Goal: Register for event/course

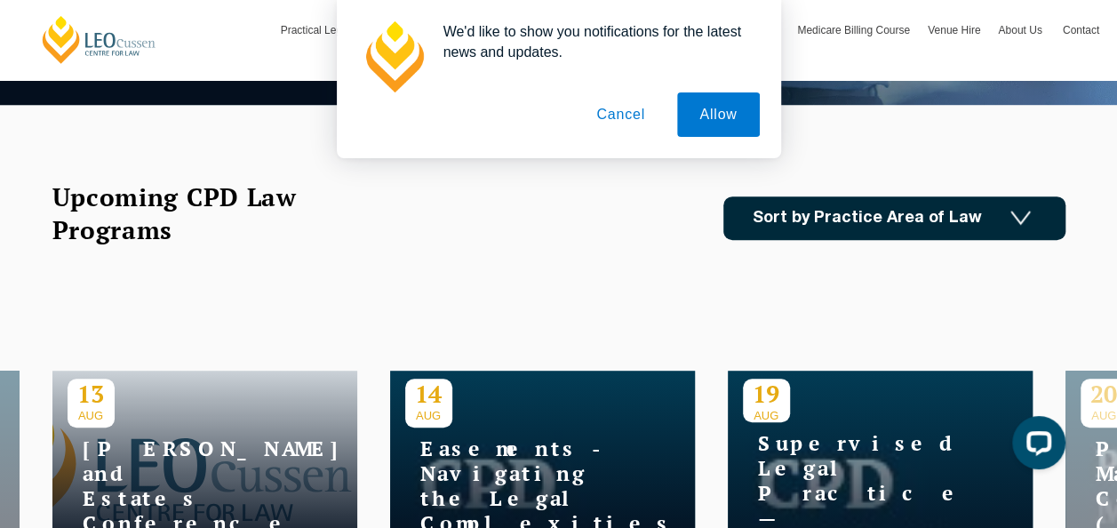
click at [620, 114] on button "Cancel" at bounding box center [620, 114] width 93 height 44
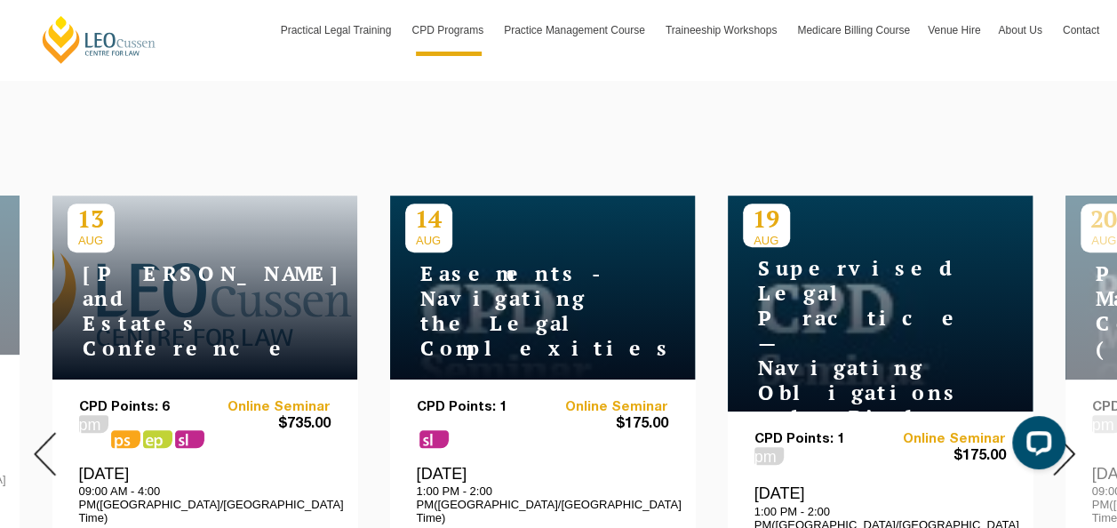
scroll to position [800, 0]
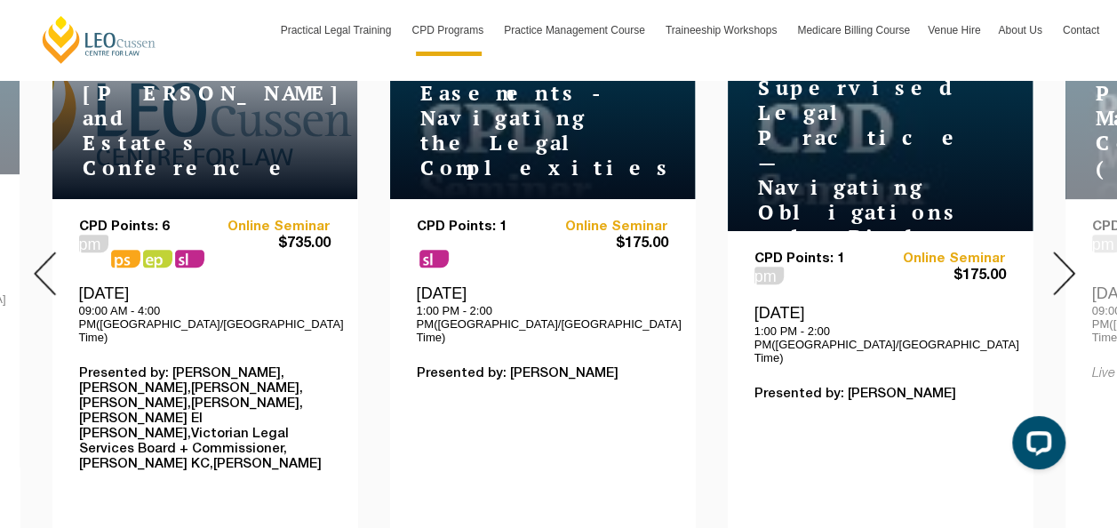
click at [1072, 252] on img at bounding box center [1064, 274] width 22 height 44
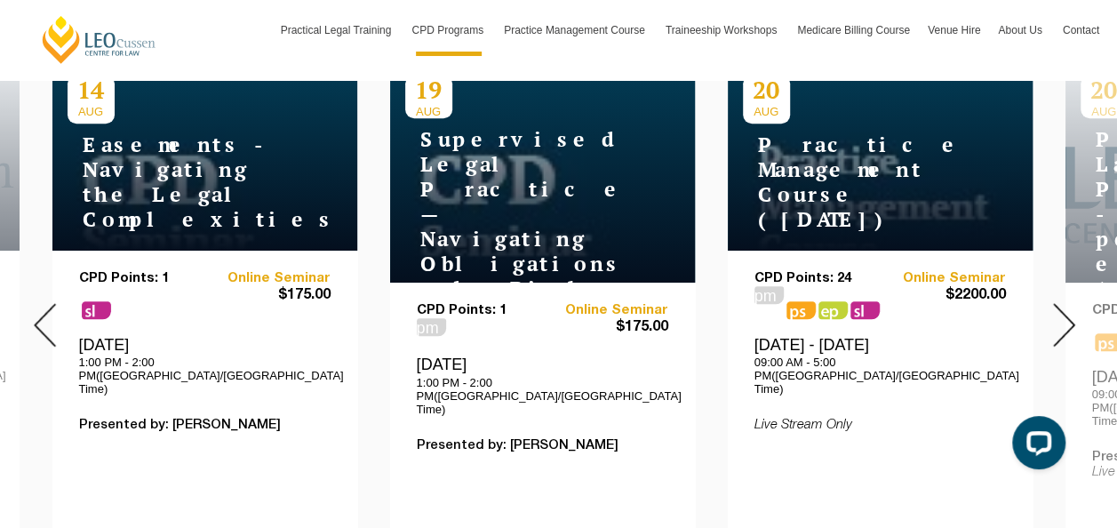
scroll to position [711, 0]
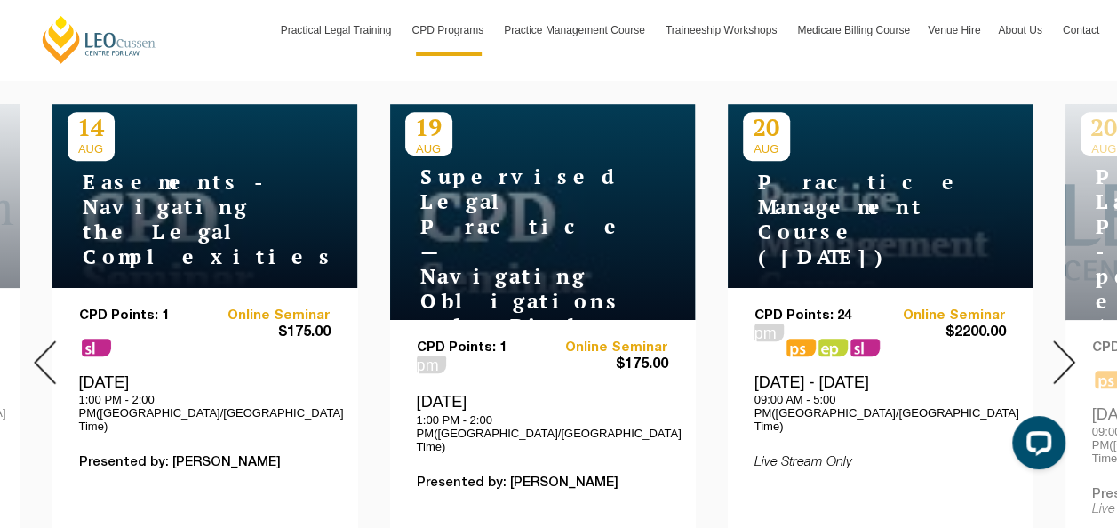
click at [1073, 343] on img at bounding box center [1064, 362] width 22 height 44
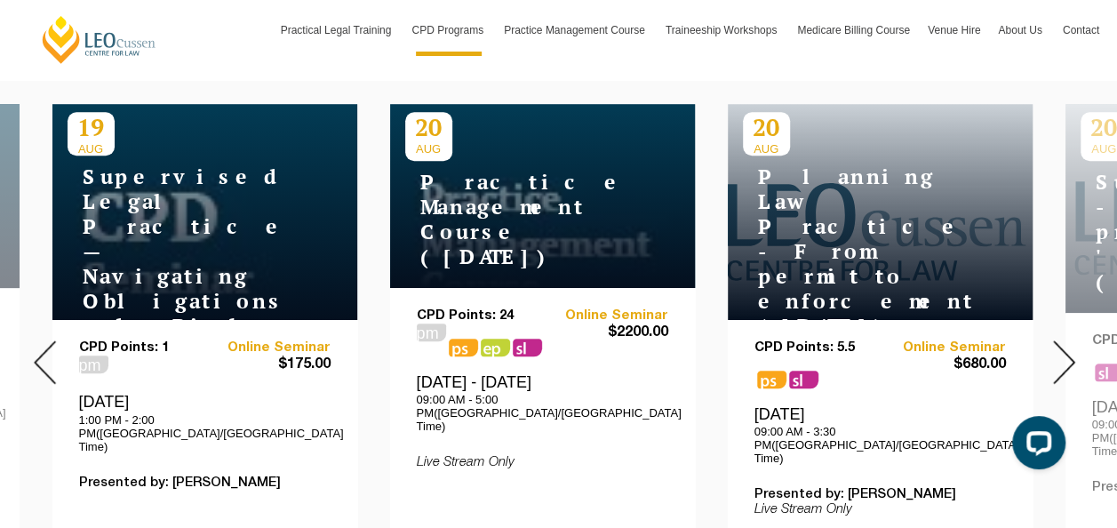
click at [1081, 332] on div at bounding box center [1064, 362] width 107 height 668
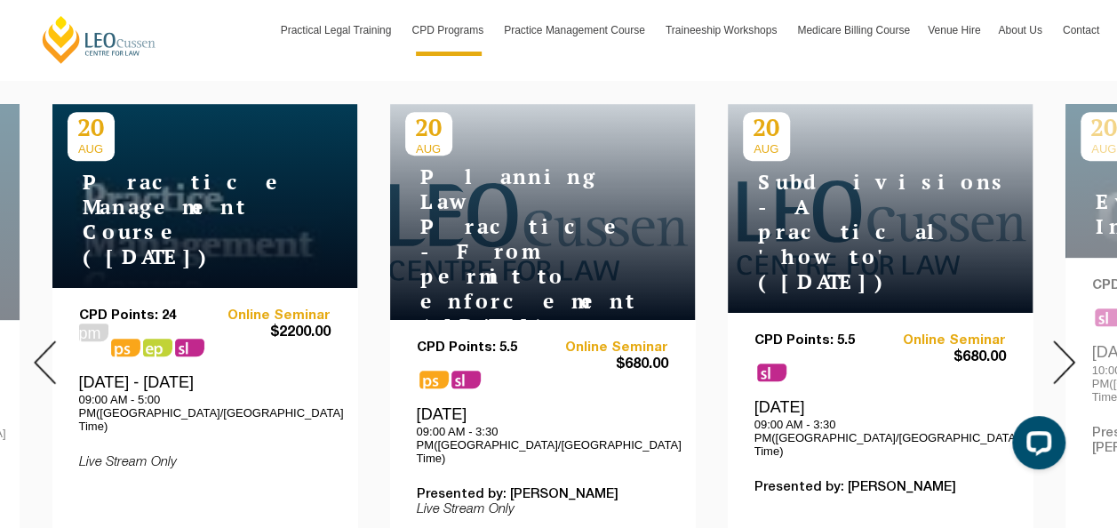
click at [1063, 340] on img at bounding box center [1064, 362] width 22 height 44
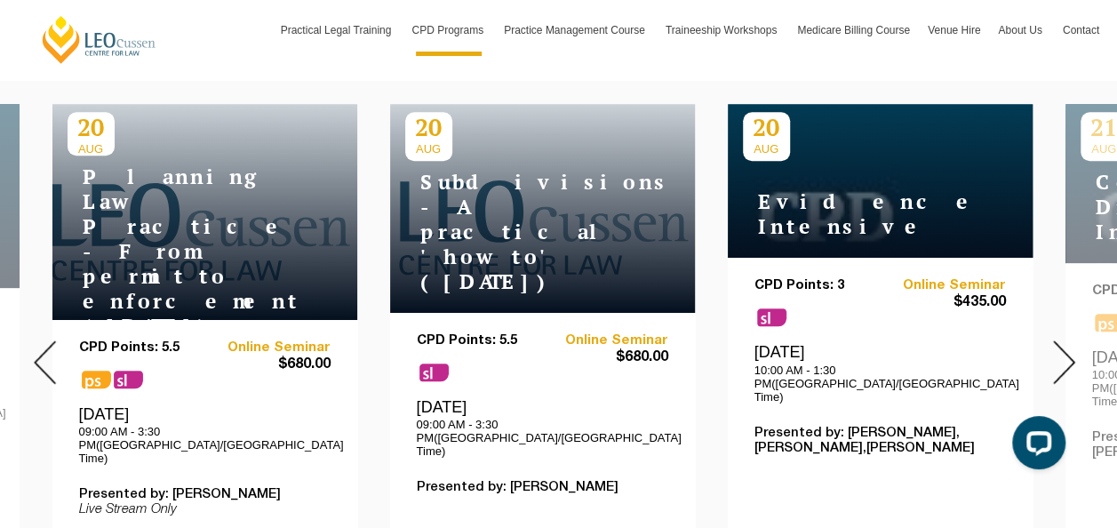
click at [1063, 340] on img at bounding box center [1064, 362] width 22 height 44
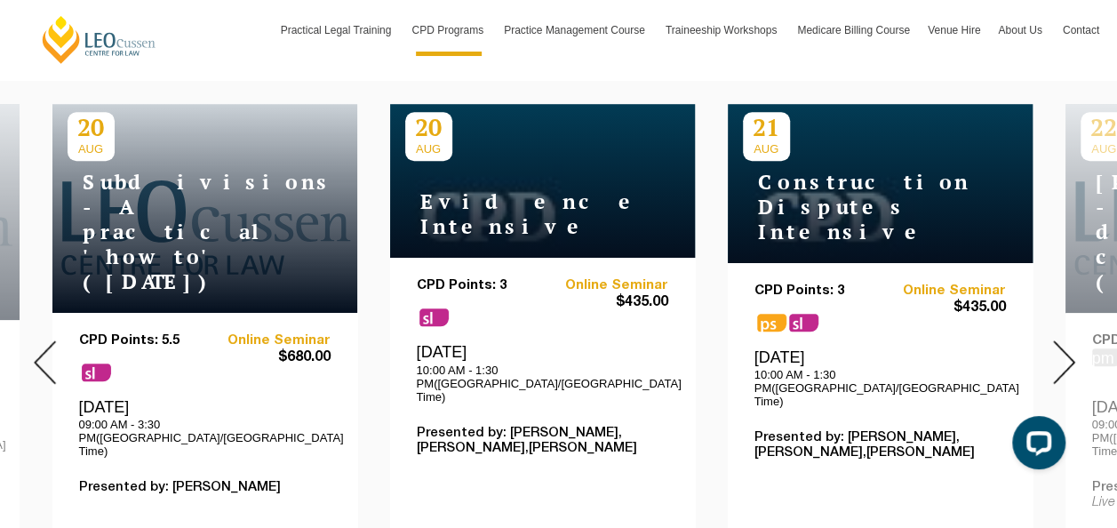
click at [1063, 340] on img at bounding box center [1064, 362] width 22 height 44
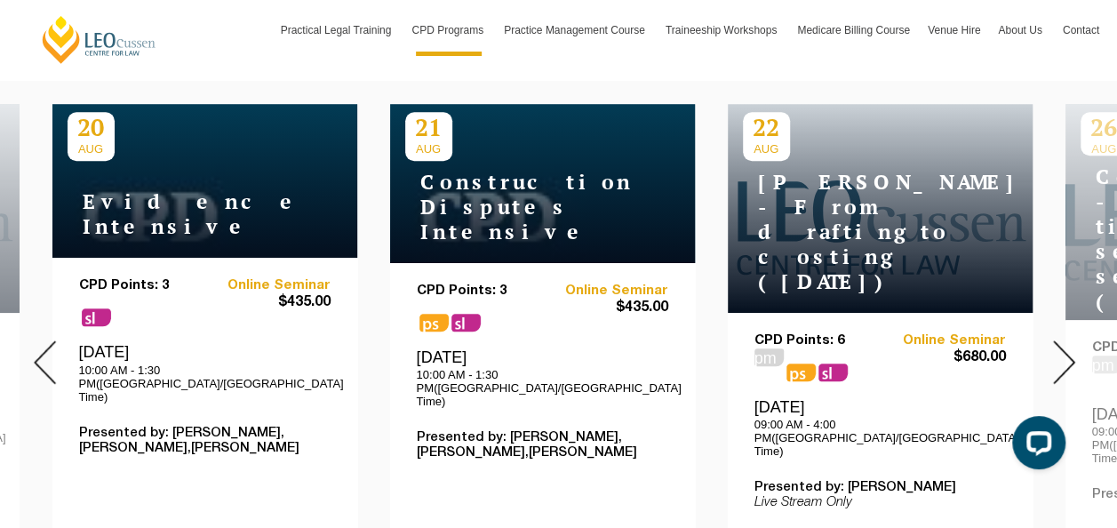
click at [1063, 340] on img at bounding box center [1064, 362] width 22 height 44
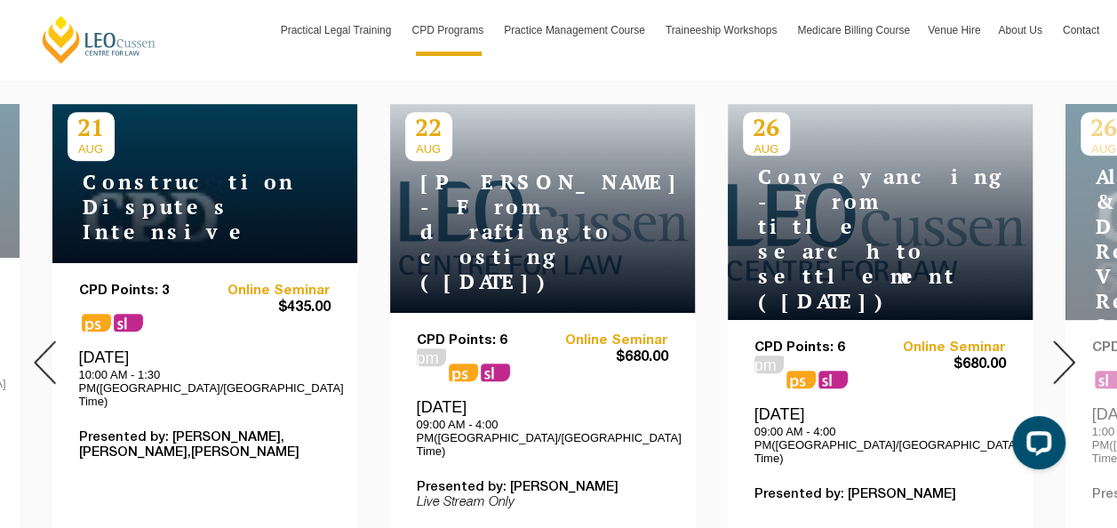
click at [1060, 342] on img at bounding box center [1064, 362] width 22 height 44
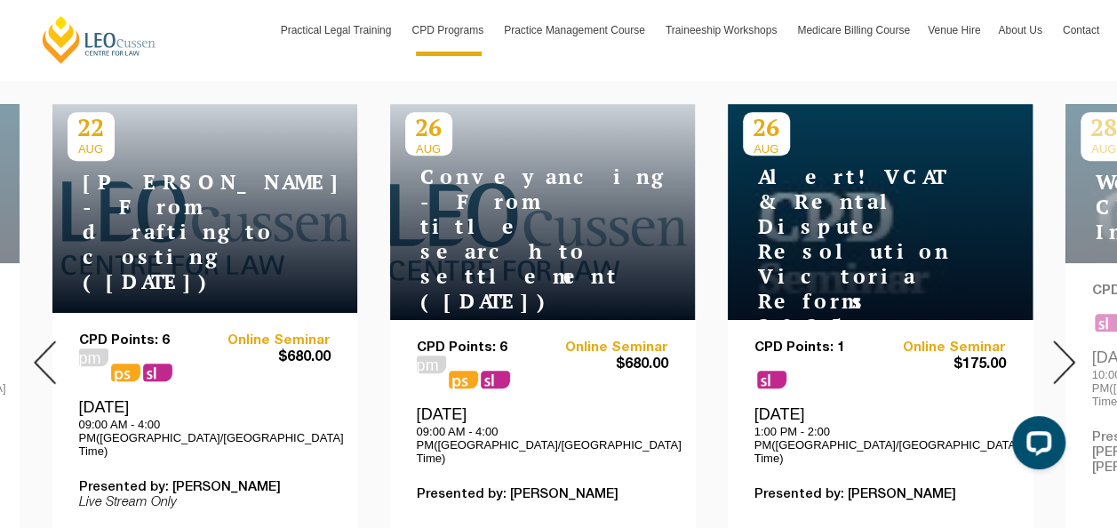
click at [1060, 342] on img at bounding box center [1064, 362] width 22 height 44
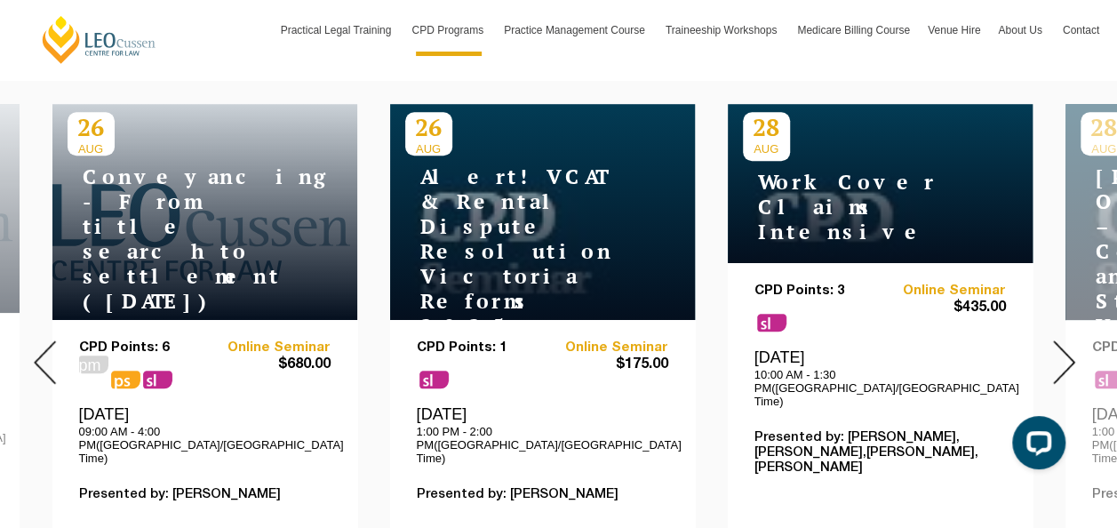
click at [1060, 342] on img at bounding box center [1064, 362] width 22 height 44
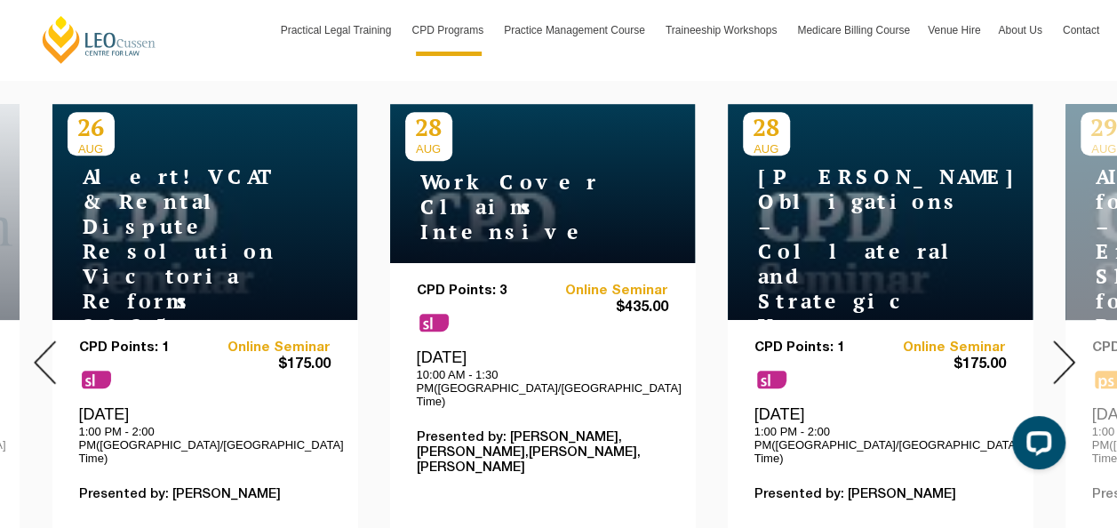
click at [1060, 342] on img at bounding box center [1064, 362] width 22 height 44
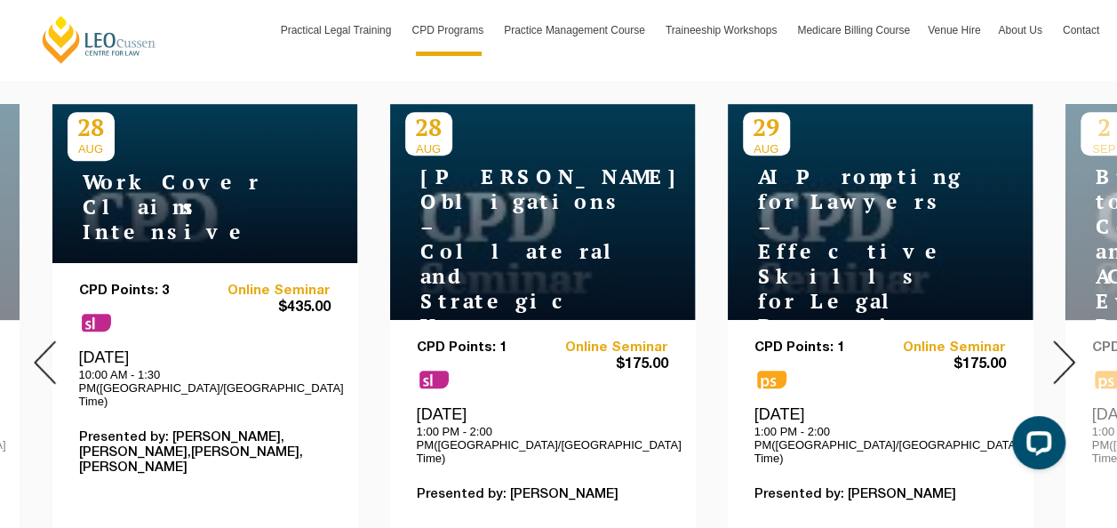
click at [1060, 342] on img at bounding box center [1064, 362] width 22 height 44
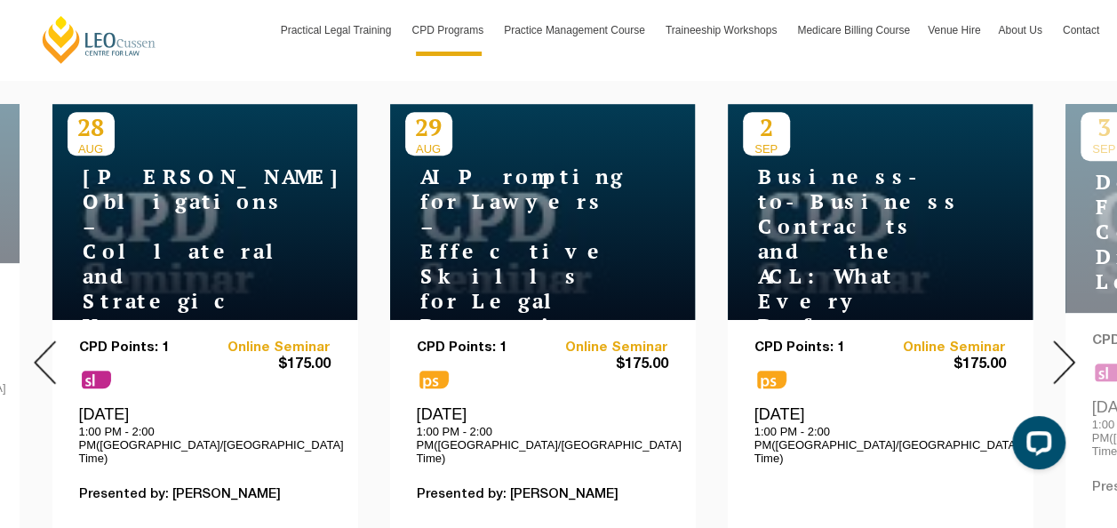
click at [1060, 342] on img at bounding box center [1064, 362] width 22 height 44
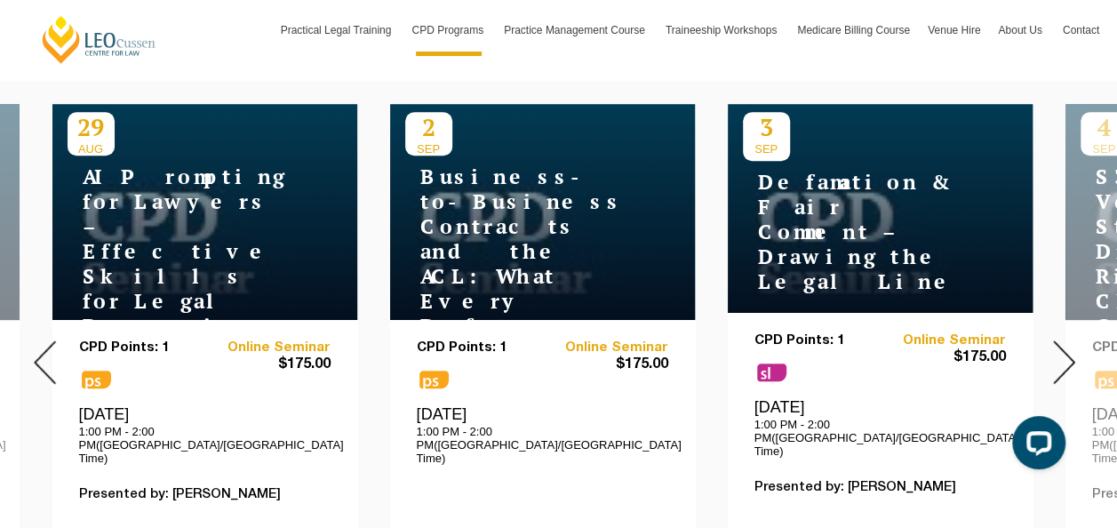
click at [1060, 342] on img at bounding box center [1064, 362] width 22 height 44
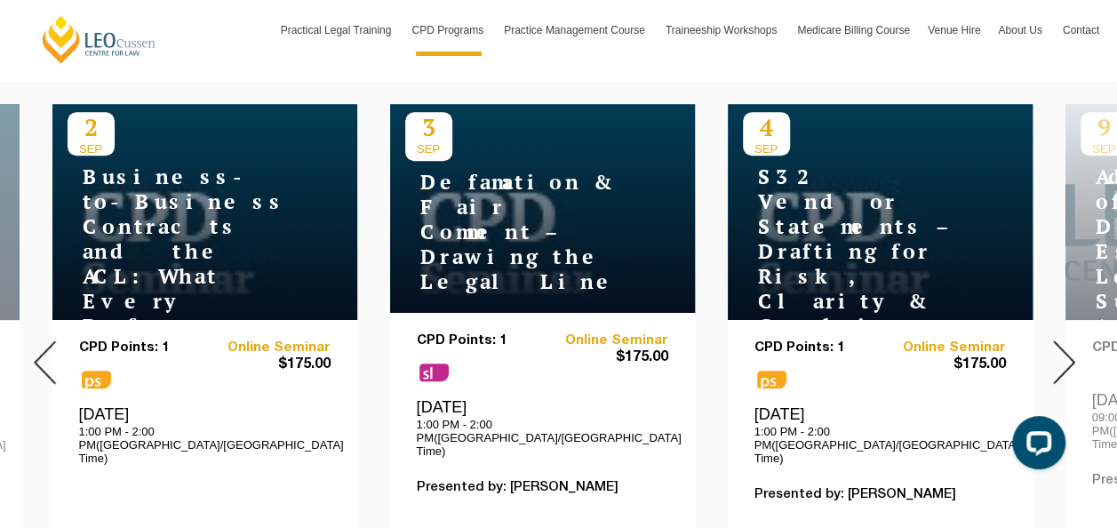
click at [1060, 342] on img at bounding box center [1064, 362] width 22 height 44
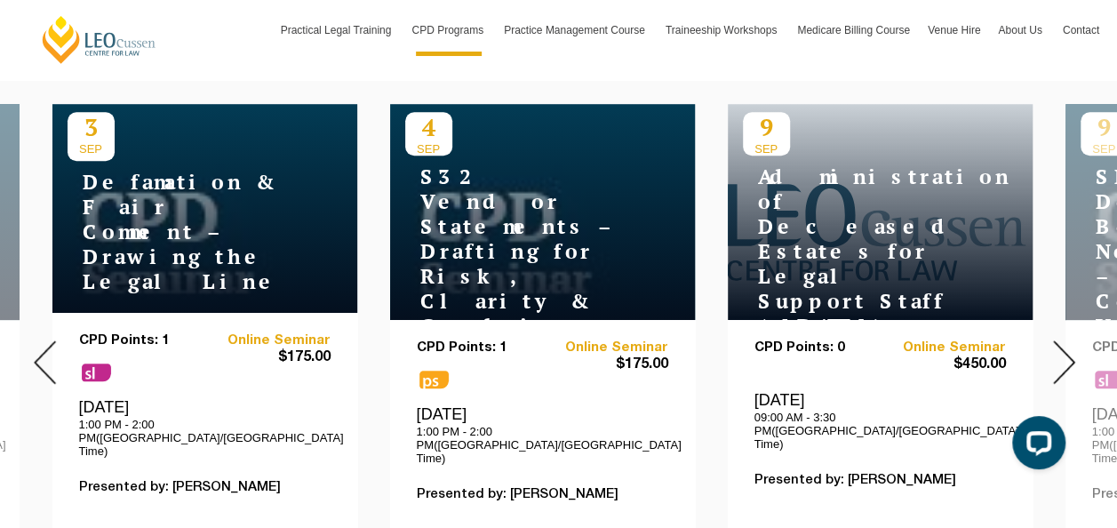
click at [1060, 342] on img at bounding box center [1064, 362] width 22 height 44
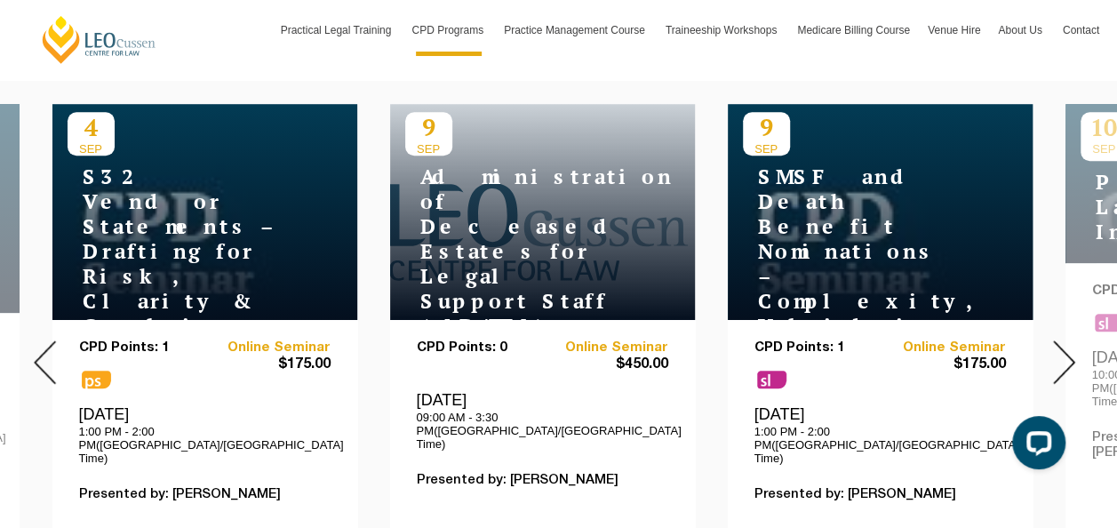
click at [1060, 342] on img at bounding box center [1064, 362] width 22 height 44
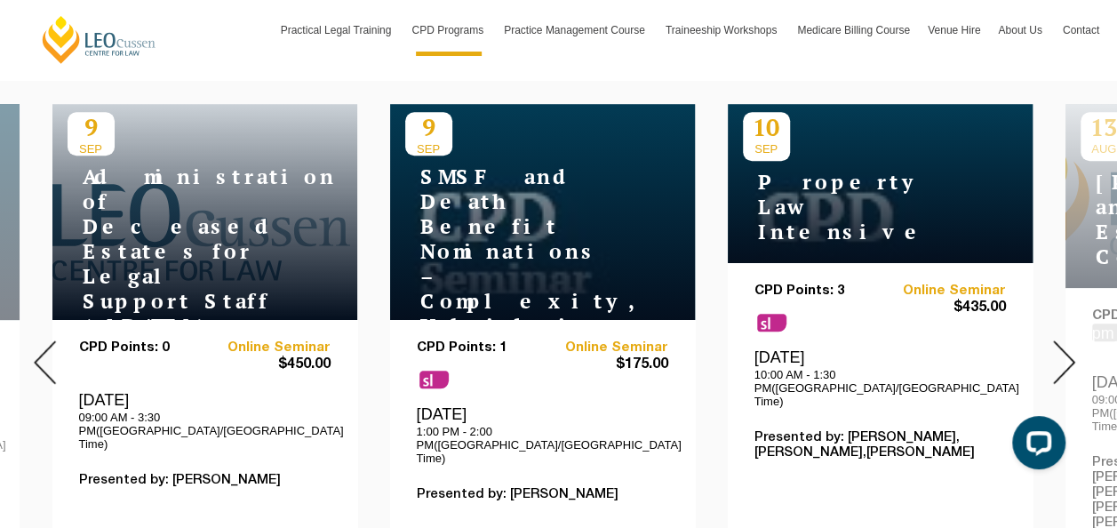
click at [1060, 342] on img at bounding box center [1064, 362] width 22 height 44
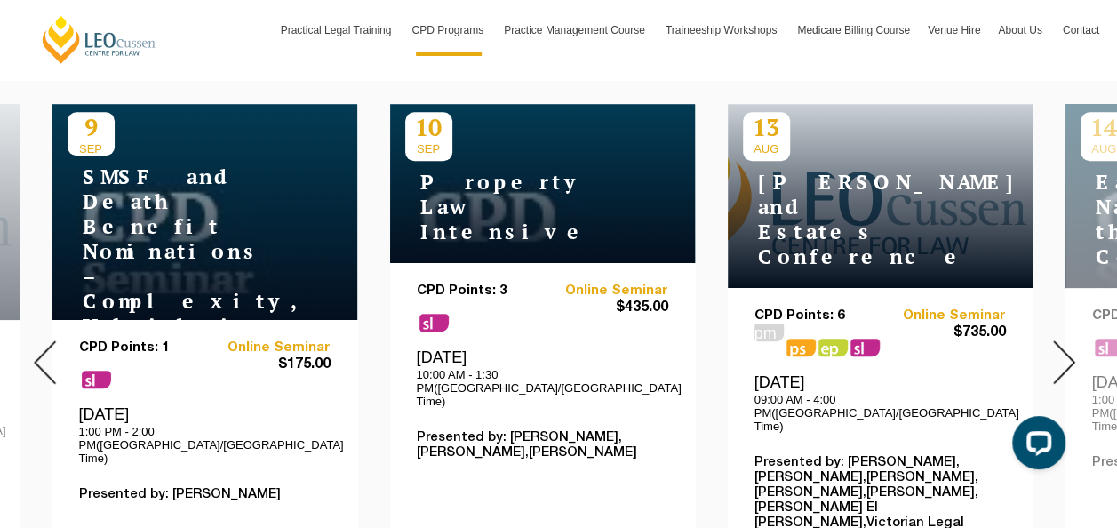
click at [1060, 342] on img at bounding box center [1064, 362] width 22 height 44
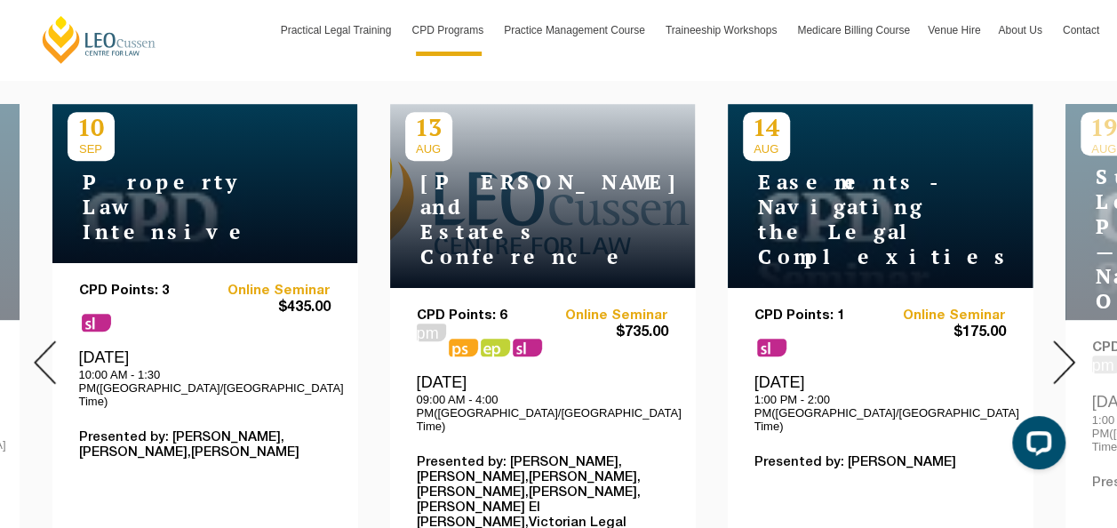
click at [1060, 342] on img at bounding box center [1064, 362] width 22 height 44
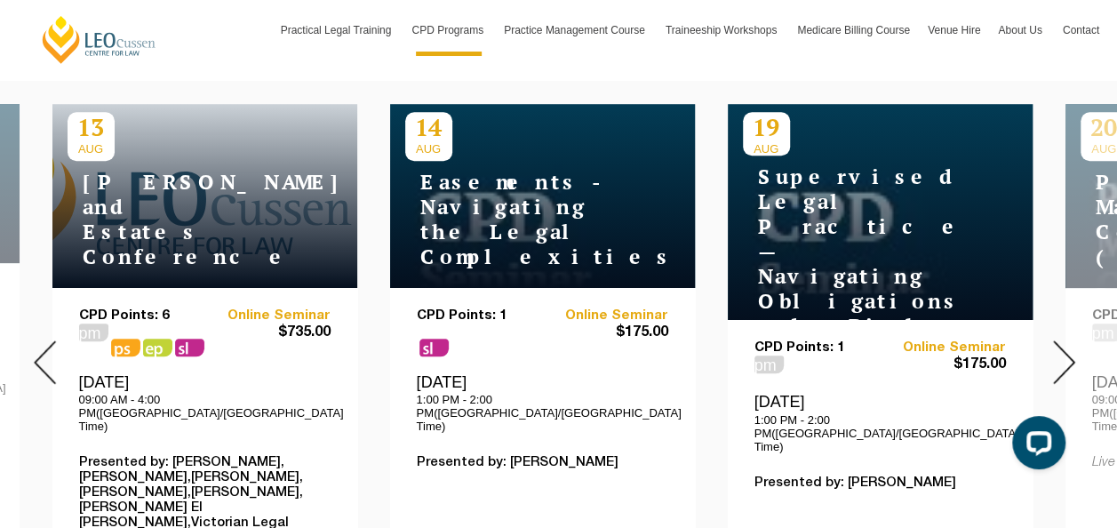
click at [1060, 342] on img at bounding box center [1064, 362] width 22 height 44
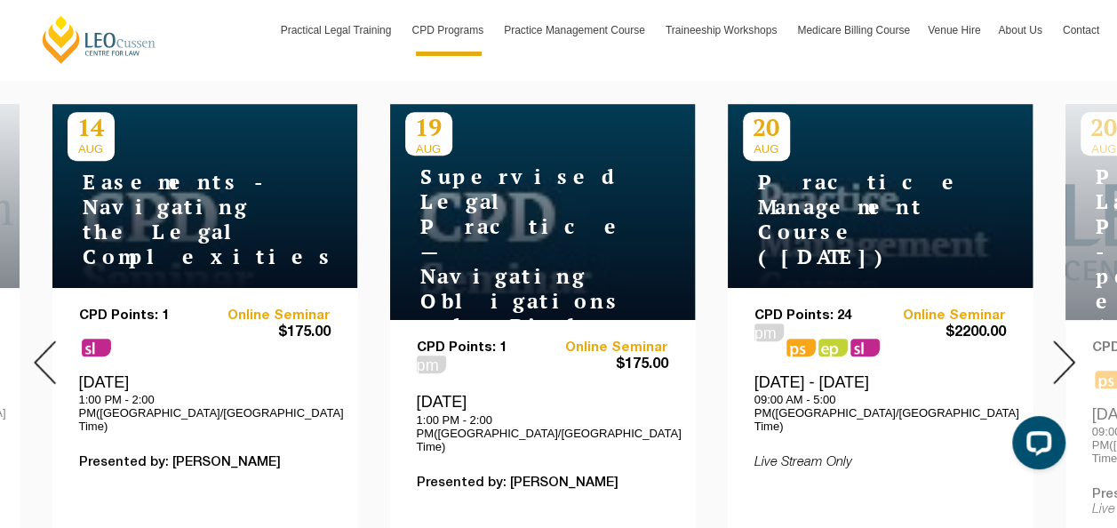
click at [1060, 342] on img at bounding box center [1064, 362] width 22 height 44
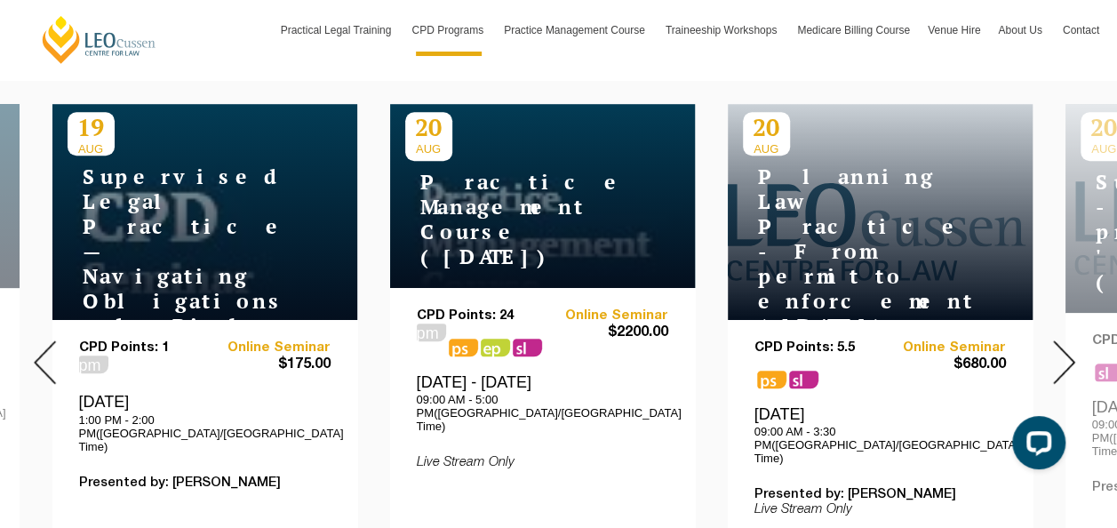
click at [1060, 342] on img at bounding box center [1064, 362] width 22 height 44
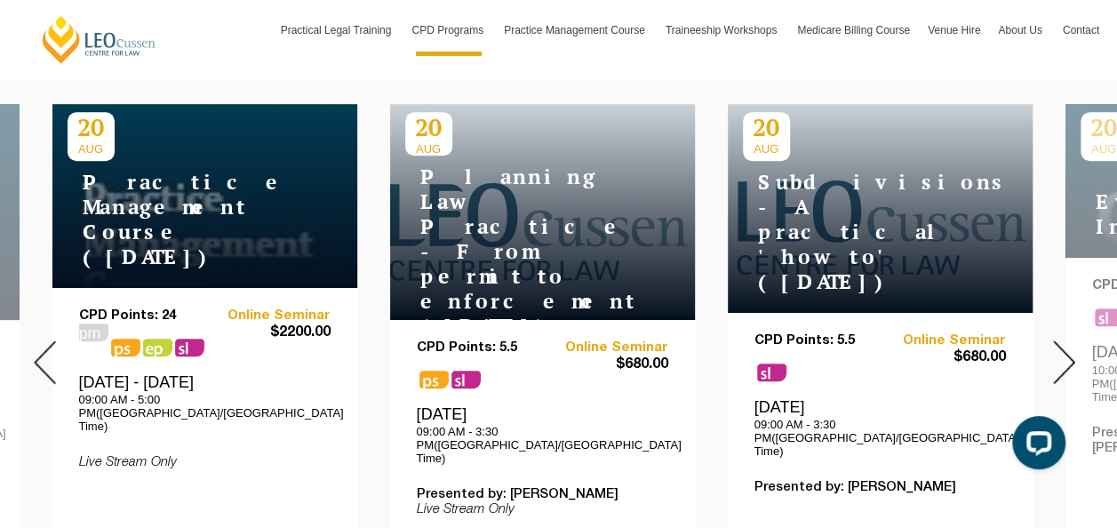
click at [1060, 342] on img at bounding box center [1064, 362] width 22 height 44
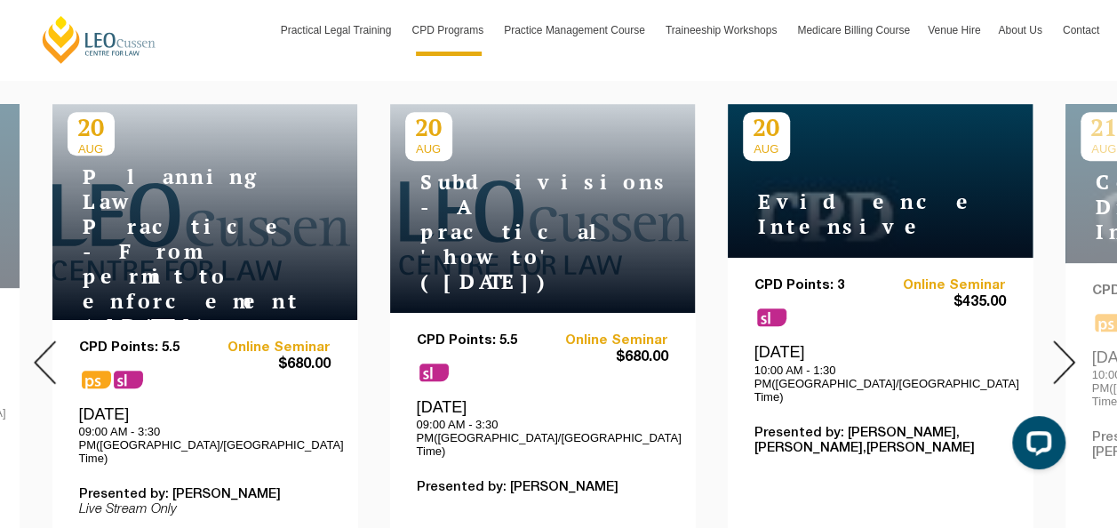
click at [1060, 342] on img at bounding box center [1064, 362] width 22 height 44
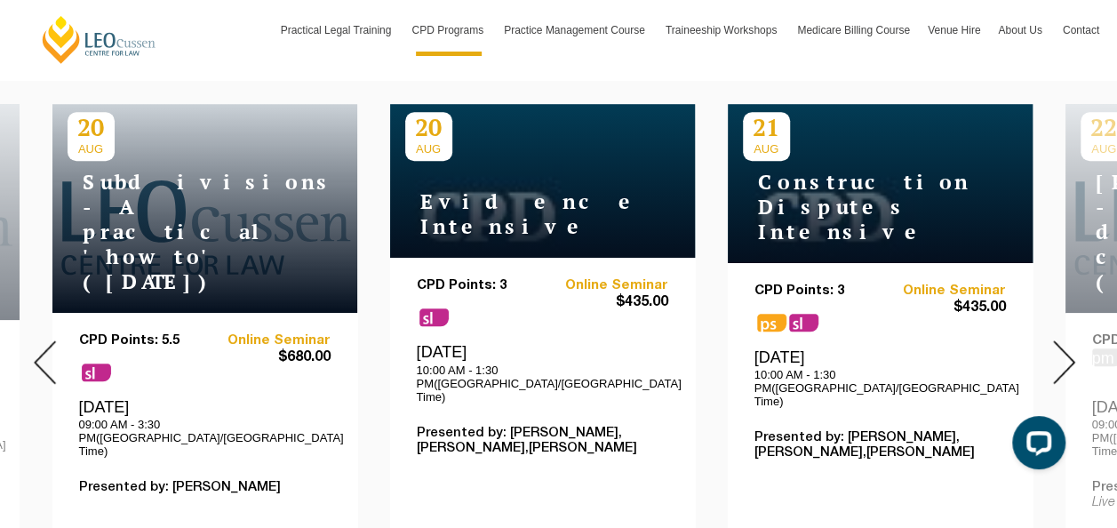
click at [1060, 342] on img at bounding box center [1064, 362] width 22 height 44
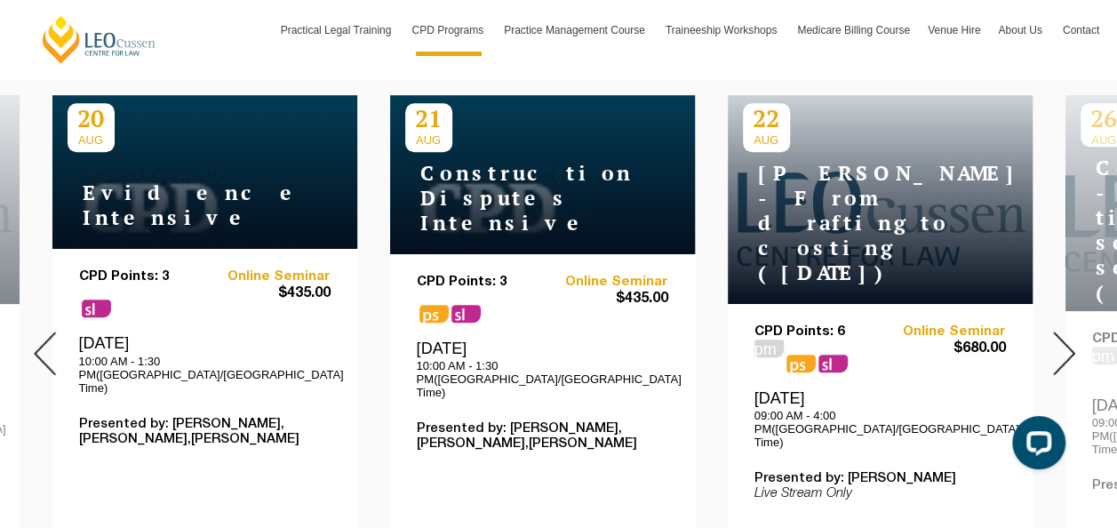
scroll to position [622, 0]
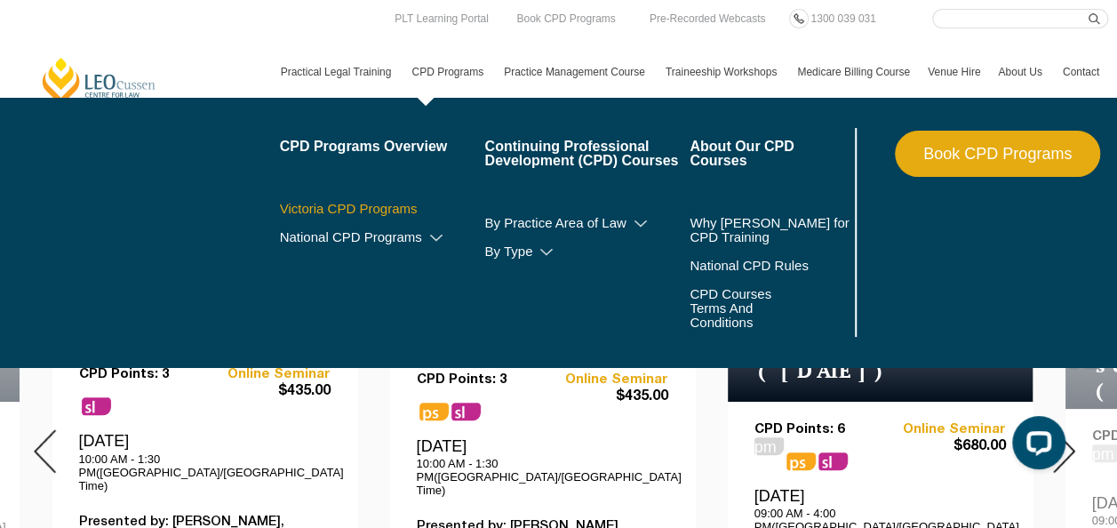
click at [388, 213] on link "Victoria CPD Programs" at bounding box center [382, 209] width 205 height 14
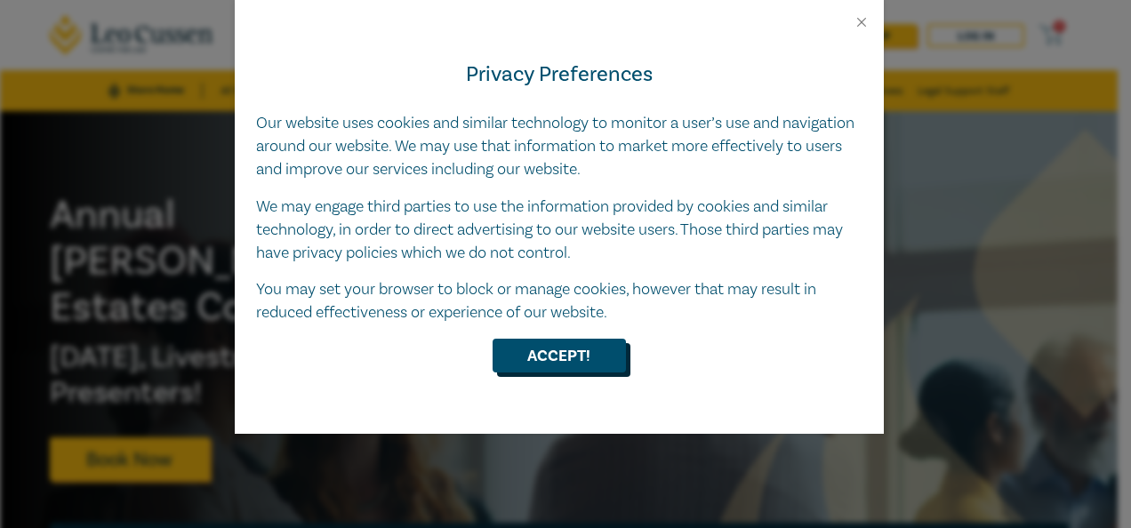
click at [591, 351] on button "Accept!" at bounding box center [558, 356] width 133 height 34
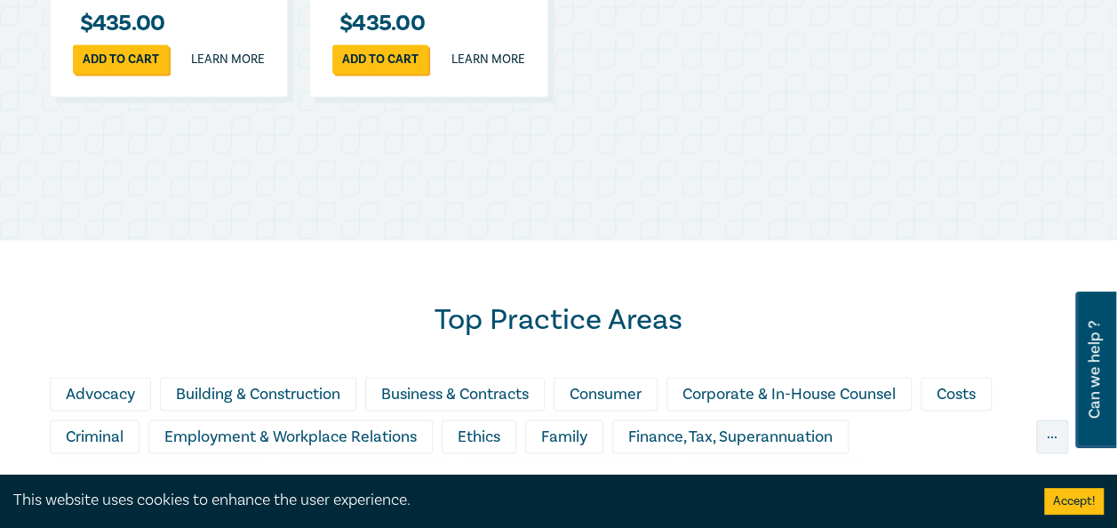
scroll to position [1244, 0]
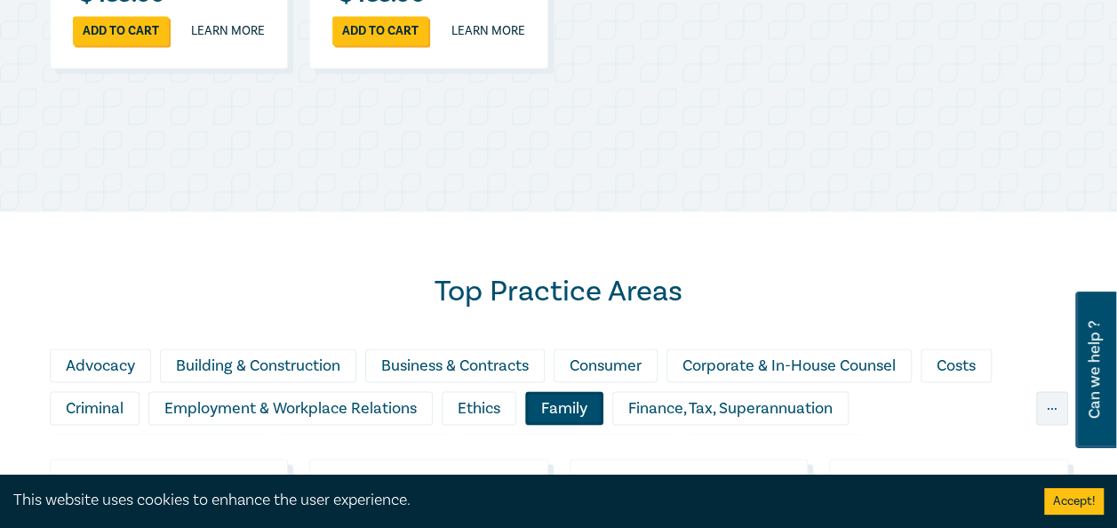
click at [567, 405] on div "Family" at bounding box center [564, 408] width 78 height 34
click at [1083, 500] on button "Accept!" at bounding box center [1074, 501] width 60 height 27
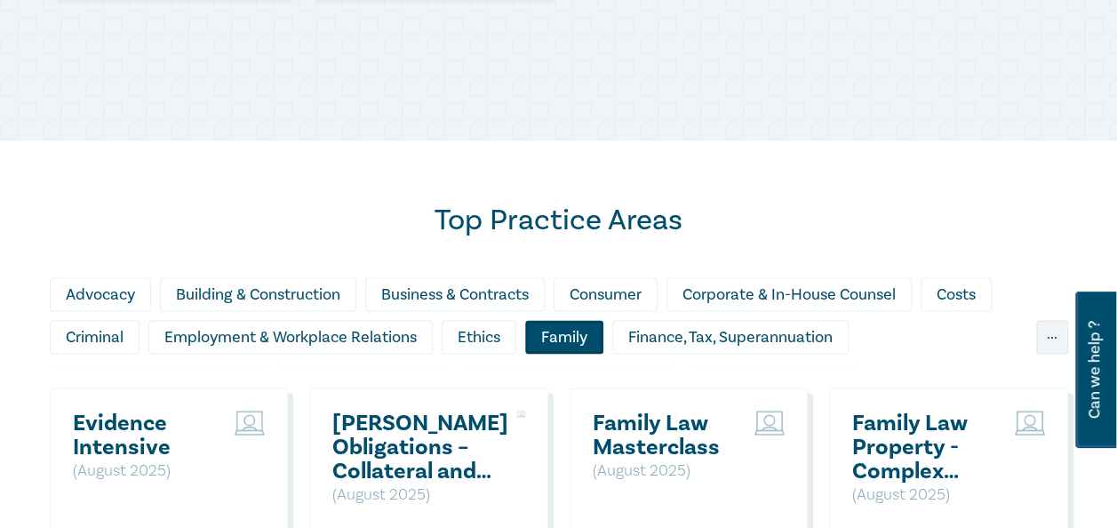
scroll to position [1422, 0]
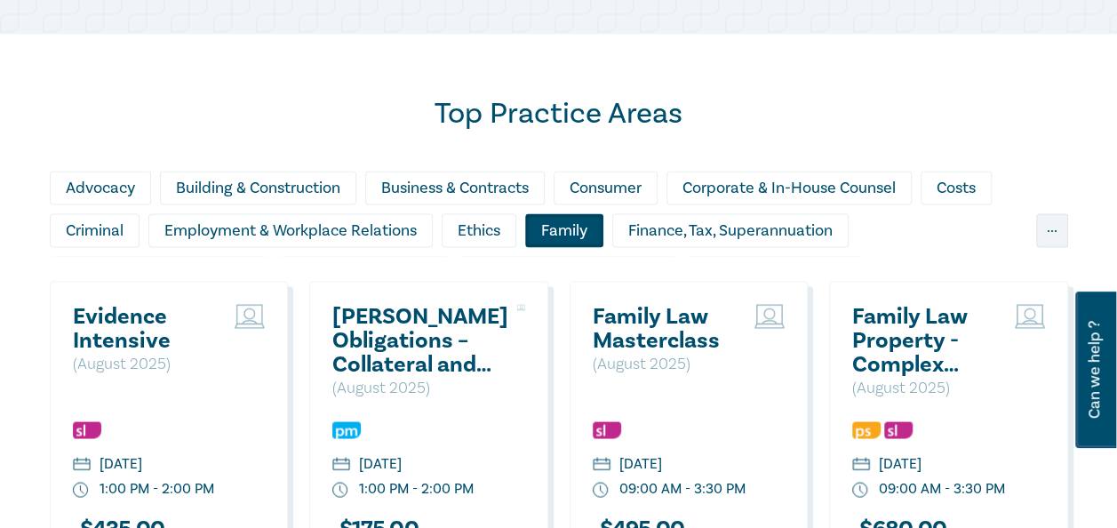
click at [565, 223] on div "Family" at bounding box center [564, 230] width 78 height 34
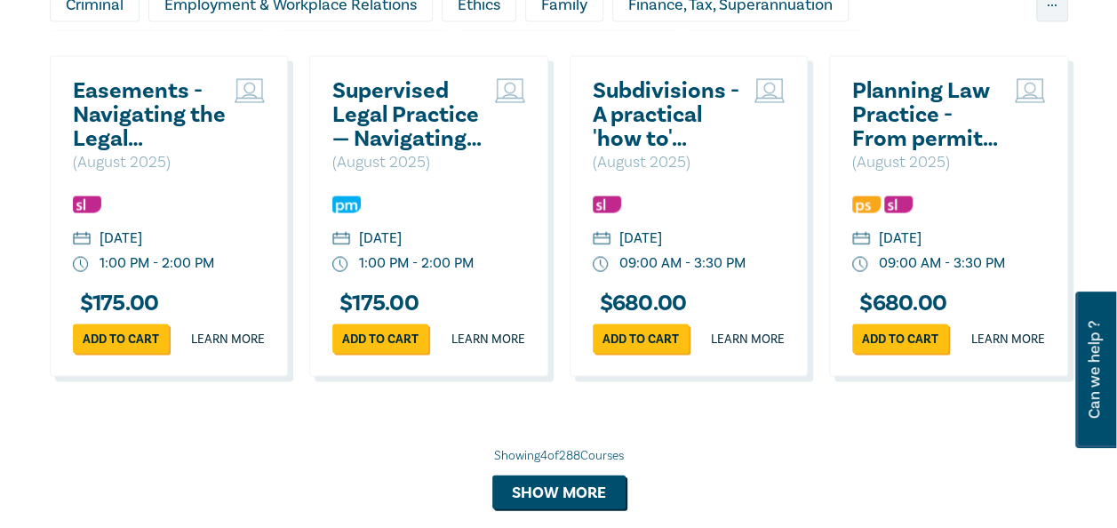
scroll to position [1689, 0]
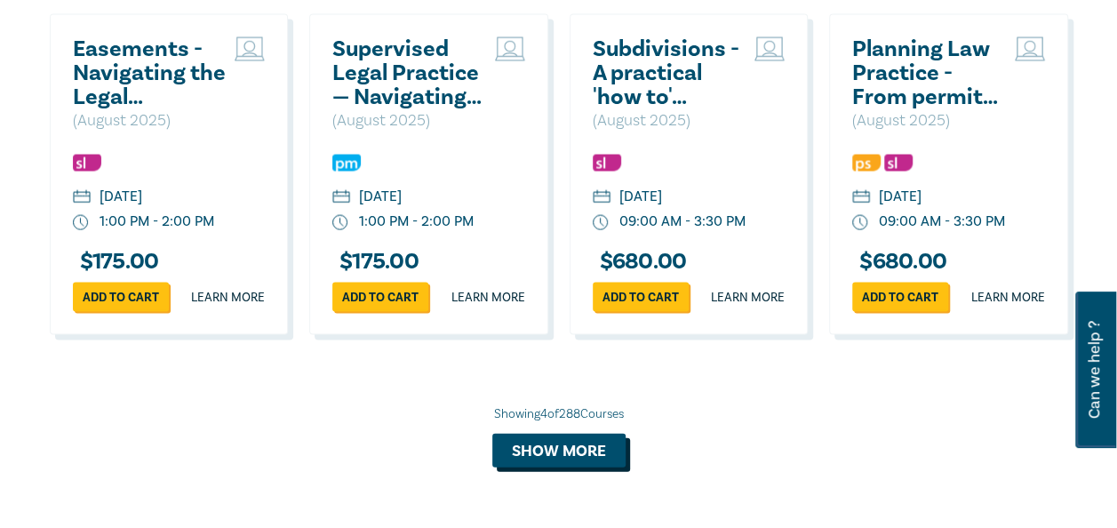
click at [555, 468] on button "Show more" at bounding box center [558, 451] width 133 height 34
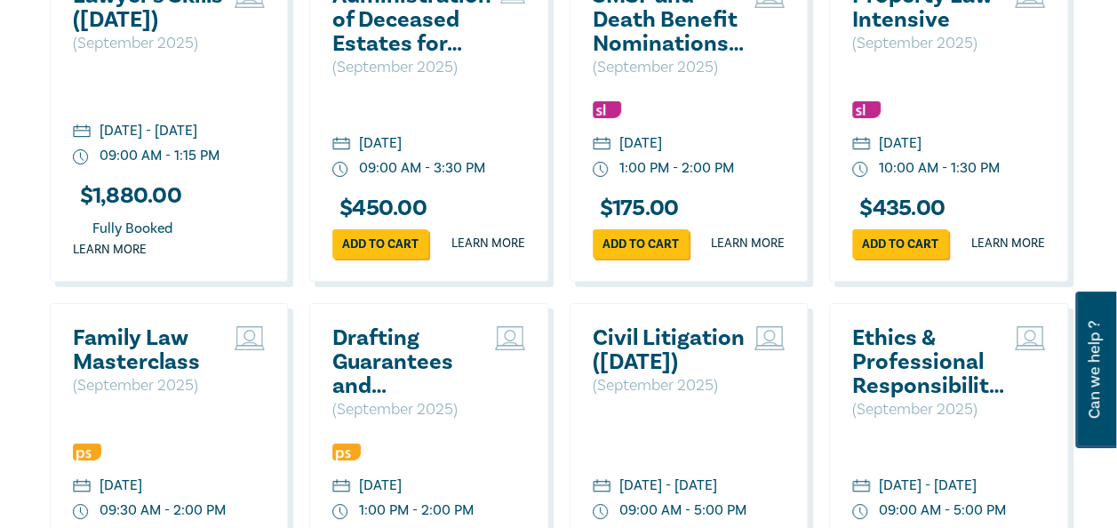
scroll to position [3200, 0]
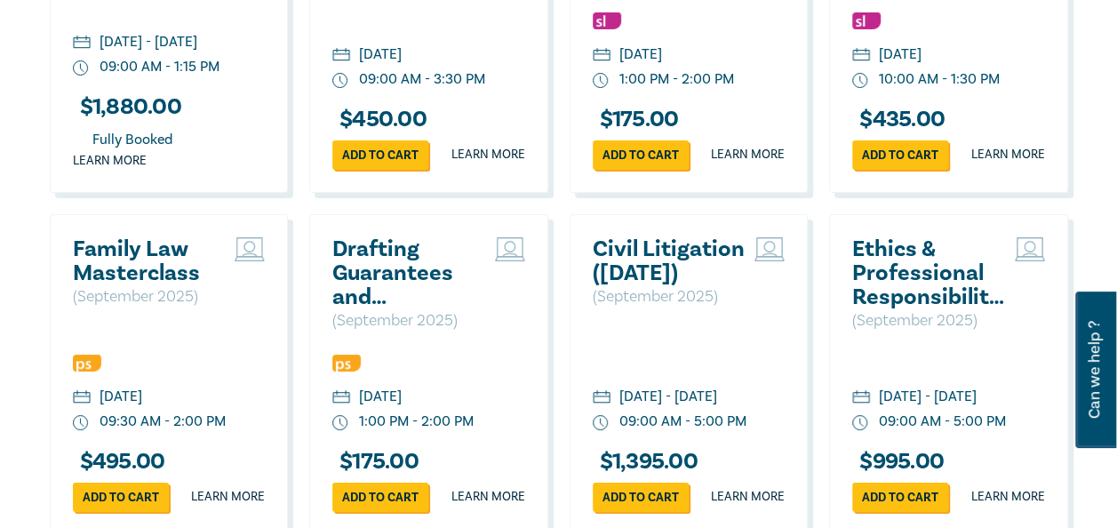
click at [138, 285] on h2 "Family Law Masterclass" at bounding box center [150, 261] width 154 height 48
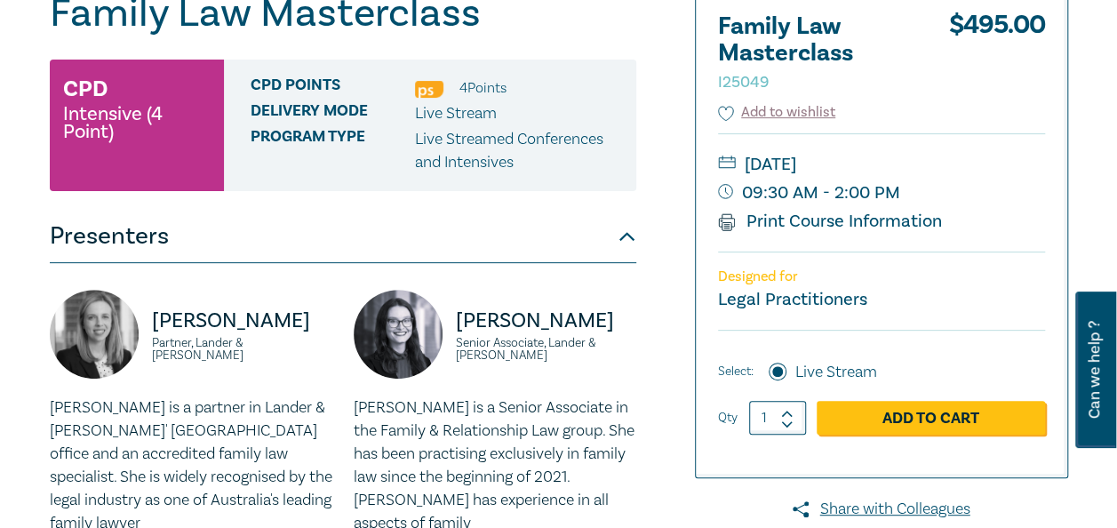
scroll to position [178, 0]
